Goal: Task Accomplishment & Management: Manage account settings

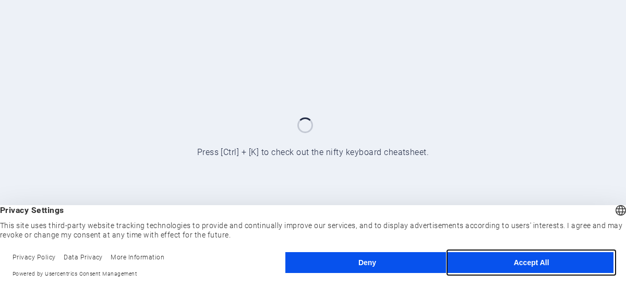
click at [488, 259] on button "Accept All" at bounding box center [531, 262] width 164 height 21
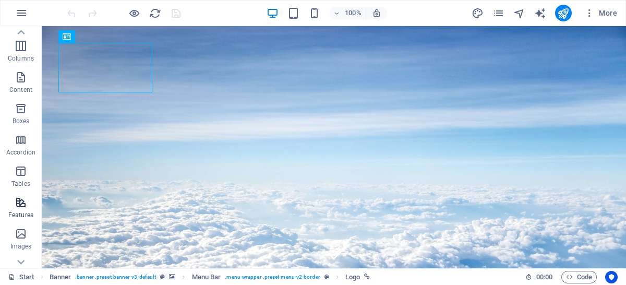
scroll to position [65, 0]
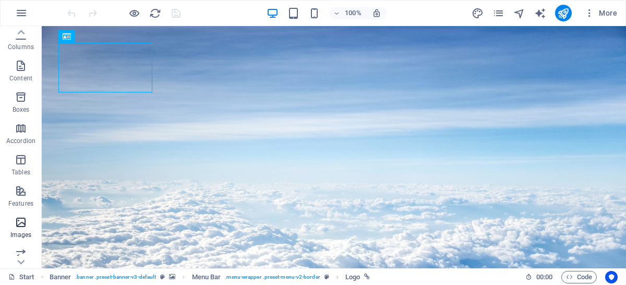
click at [26, 219] on icon "button" at bounding box center [21, 222] width 13 height 13
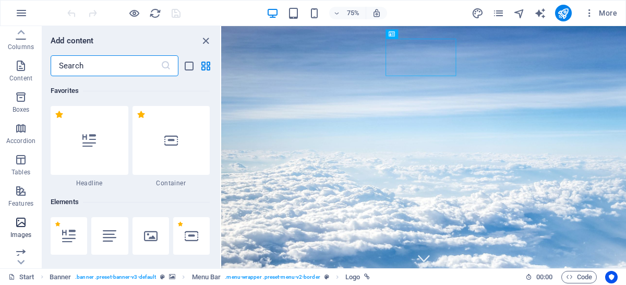
scroll to position [5286, 0]
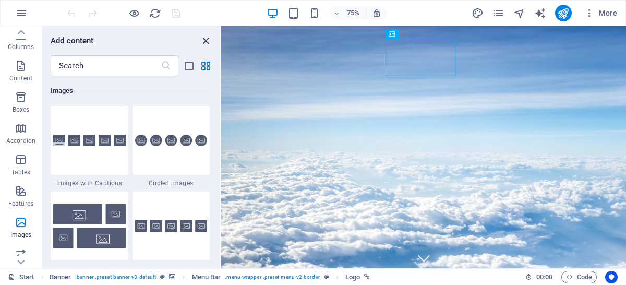
click at [206, 39] on icon "close panel" at bounding box center [206, 41] width 12 height 12
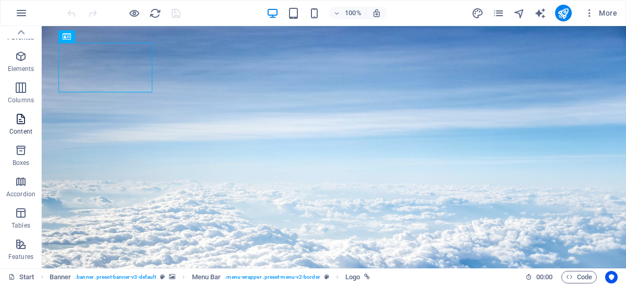
scroll to position [0, 0]
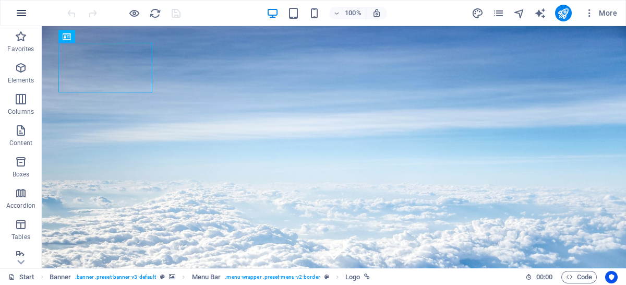
click at [26, 17] on icon "button" at bounding box center [21, 13] width 13 height 13
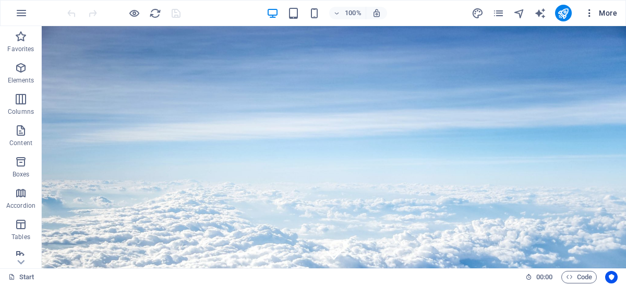
click at [605, 12] on span "More" at bounding box center [600, 13] width 33 height 10
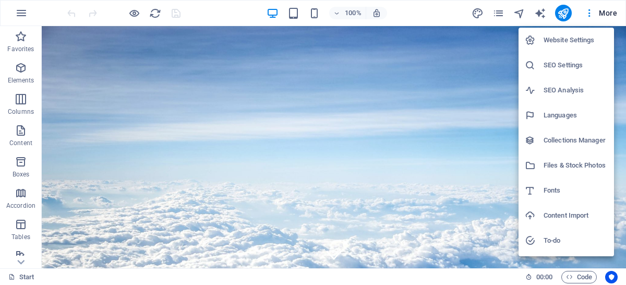
click at [578, 39] on h6 "Website Settings" at bounding box center [575, 40] width 64 height 13
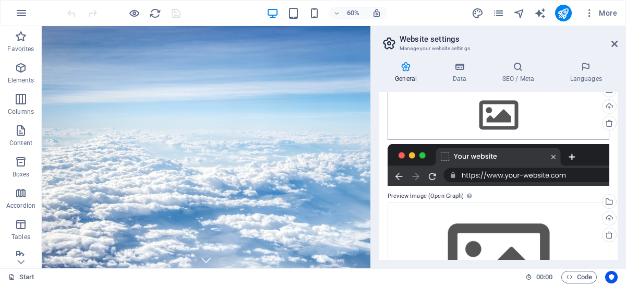
scroll to position [188, 0]
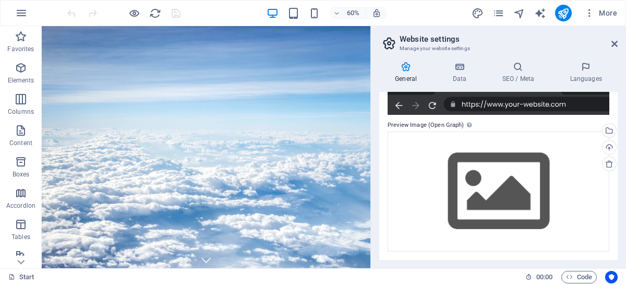
click at [473, 129] on label "Preview Image (Open Graph) This image will be shown when the website is shared …" at bounding box center [498, 125] width 222 height 13
